Goal: Navigation & Orientation: Find specific page/section

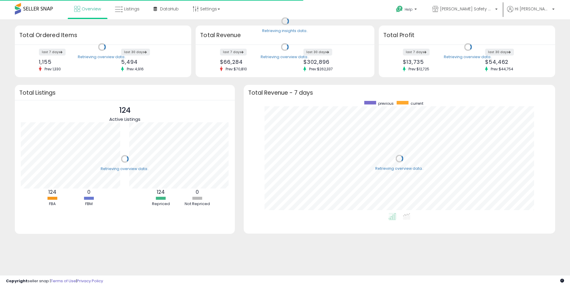
scroll to position [112, 299]
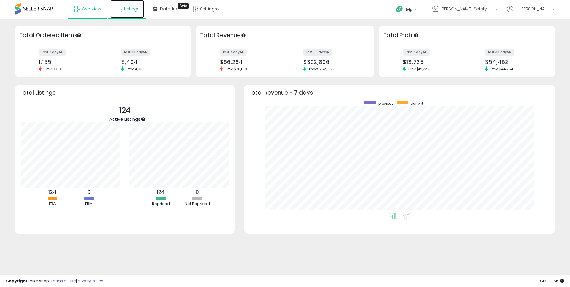
click at [134, 10] on span "Listings" at bounding box center [131, 9] width 15 height 6
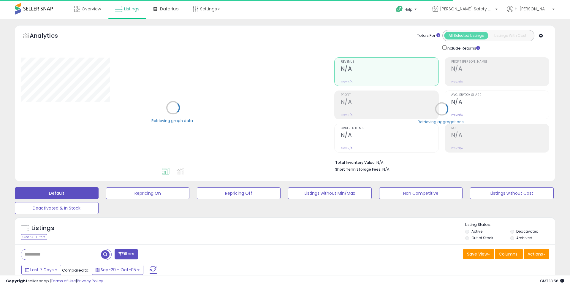
type input "**********"
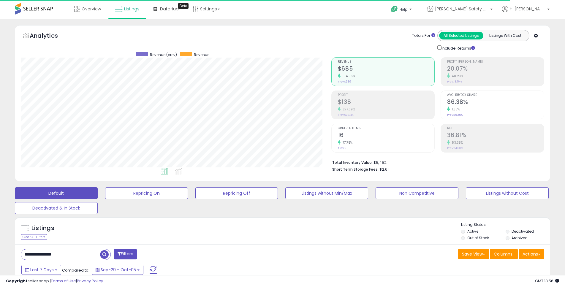
scroll to position [122, 310]
click at [92, 12] on link "Overview" at bounding box center [88, 9] width 36 height 18
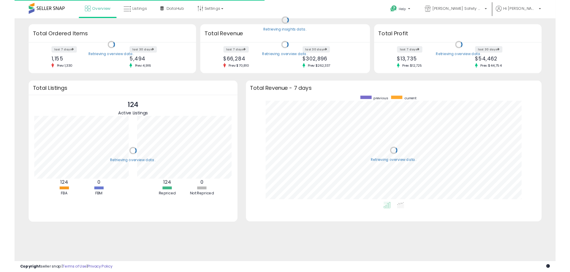
scroll to position [112, 299]
